Goal: Ask a question: Seek information or help from site administrators or community

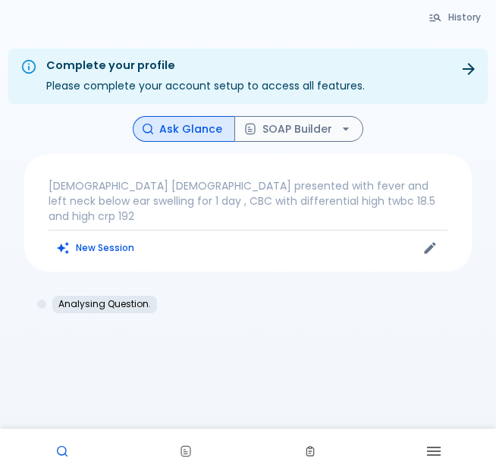
click at [78, 196] on p "[DEMOGRAPHIC_DATA] [DEMOGRAPHIC_DATA] presented with fever and left neck below …" at bounding box center [248, 200] width 399 height 45
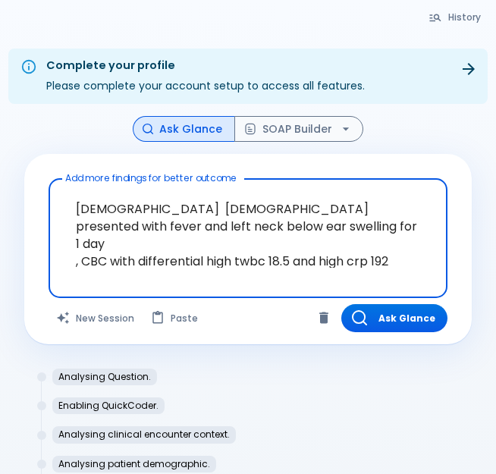
drag, startPoint x: 401, startPoint y: 243, endPoint x: 155, endPoint y: 211, distance: 247.6
click at [155, 211] on textarea "[DEMOGRAPHIC_DATA] [DEMOGRAPHIC_DATA] presented with fever and left neck below …" at bounding box center [247, 226] width 377 height 83
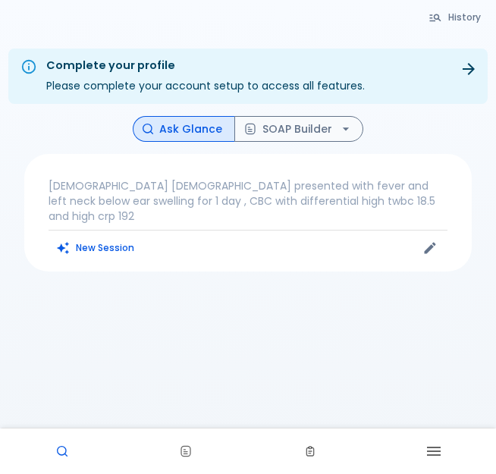
click at [164, 199] on p "[DEMOGRAPHIC_DATA] [DEMOGRAPHIC_DATA] presented with fever and left neck below …" at bounding box center [248, 200] width 399 height 45
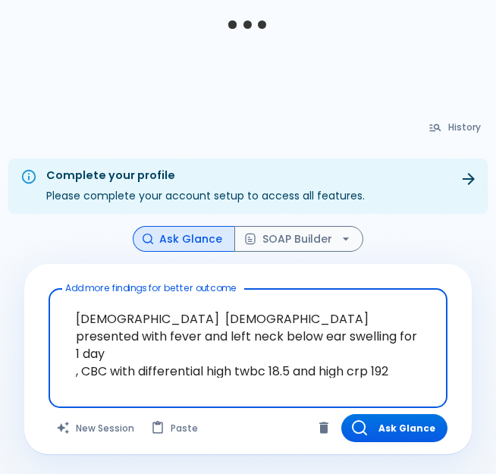
drag, startPoint x: 157, startPoint y: 207, endPoint x: 401, endPoint y: 382, distance: 300.3
click at [401, 382] on div "[DEMOGRAPHIC_DATA] [DEMOGRAPHIC_DATA] presented with fever and left neck below …" at bounding box center [248, 348] width 399 height 120
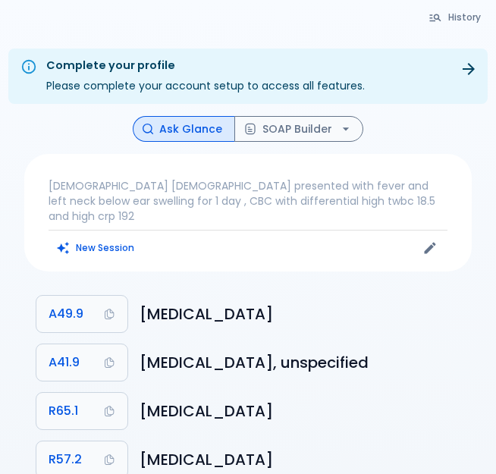
click at [160, 196] on p "[DEMOGRAPHIC_DATA] [DEMOGRAPHIC_DATA] presented with fever and left neck below …" at bounding box center [248, 200] width 399 height 45
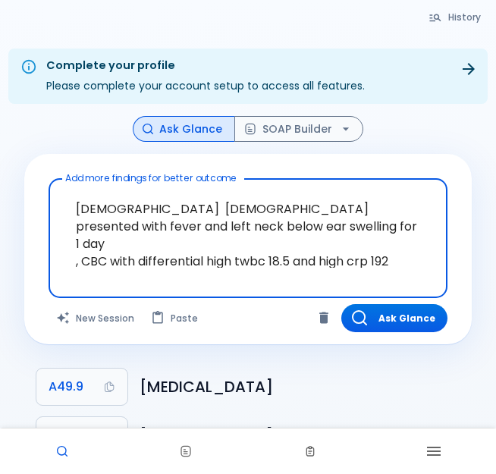
click at [196, 212] on textarea "[DEMOGRAPHIC_DATA] [DEMOGRAPHIC_DATA] presented with fever and left neck below …" at bounding box center [247, 226] width 377 height 83
click at [401, 252] on textarea "[DEMOGRAPHIC_DATA] [DEMOGRAPHIC_DATA] presented with fever and left neck below …" at bounding box center [247, 226] width 377 height 83
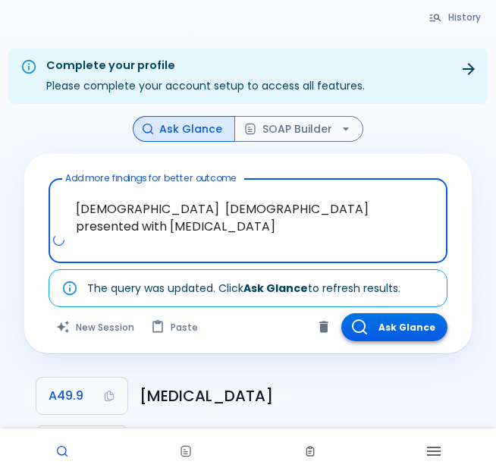
type textarea "2month old male presented with infantile colic"
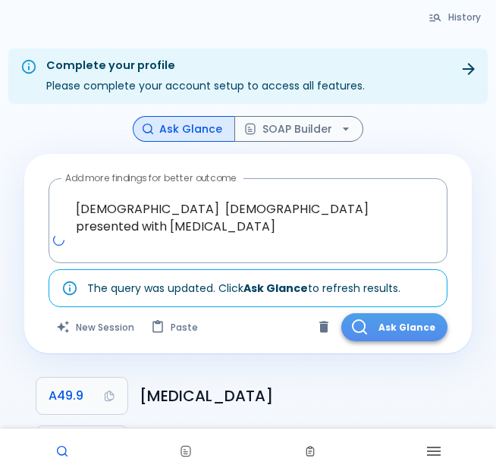
click at [383, 336] on button "Ask Glance" at bounding box center [394, 327] width 106 height 28
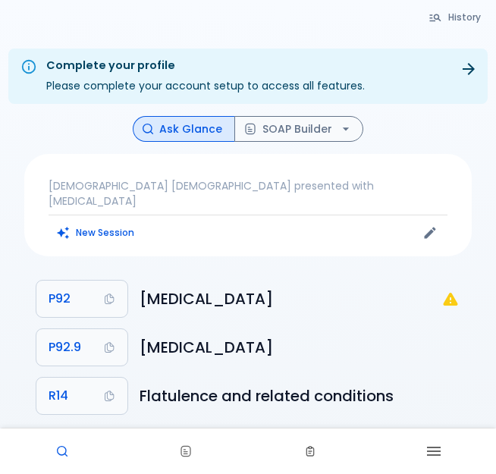
click at [130, 197] on div "2month old male presented with infantile colic New Session" at bounding box center [247, 205] width 447 height 102
click at [132, 180] on p "2month old male presented with infantile colic" at bounding box center [248, 193] width 399 height 30
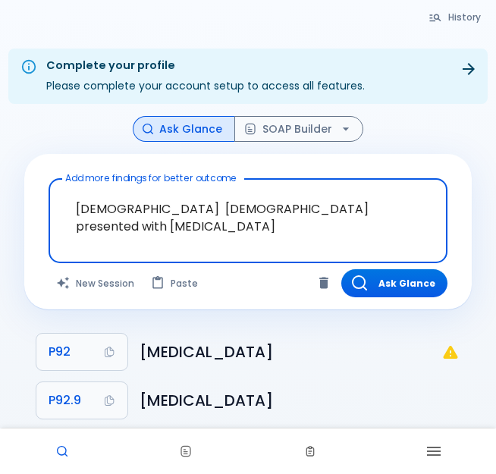
click at [377, 211] on textarea "2month old male presented with infantile colic" at bounding box center [247, 209] width 377 height 48
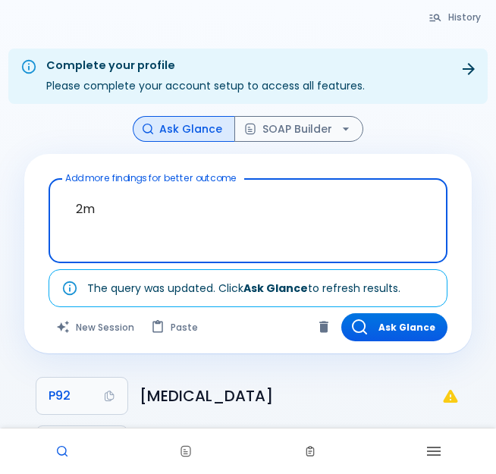
type textarea "2"
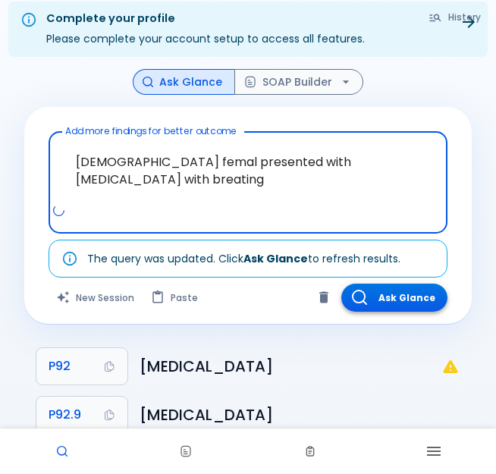
scroll to position [97, 0]
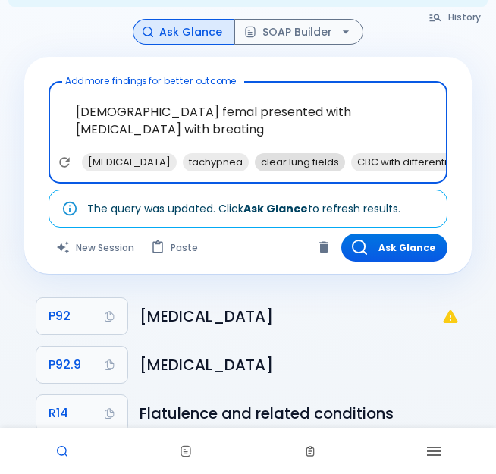
click at [323, 155] on span "clear lung fields" at bounding box center [300, 161] width 90 height 17
type textarea "7 years old femal presented with chest pain with breating , clear lung fields"
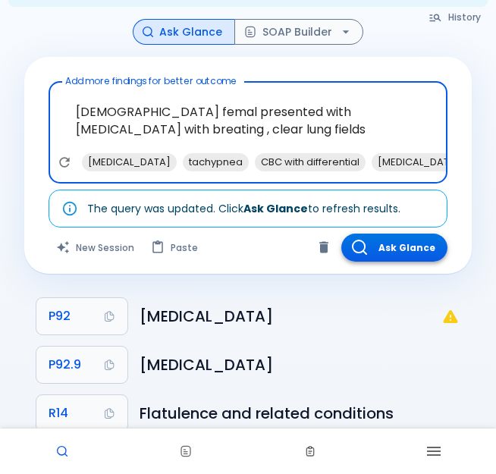
click at [393, 248] on button "Ask Glance" at bounding box center [394, 247] width 106 height 28
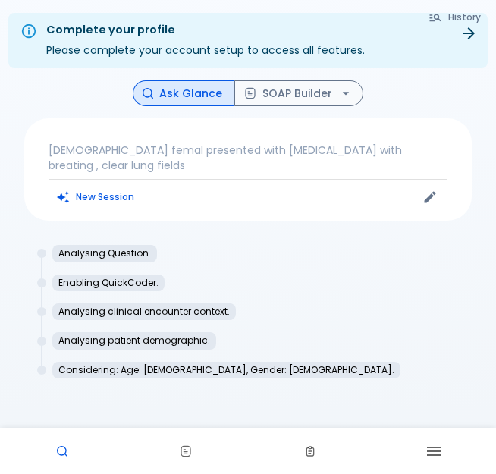
scroll to position [67, 0]
